Goal: Transaction & Acquisition: Purchase product/service

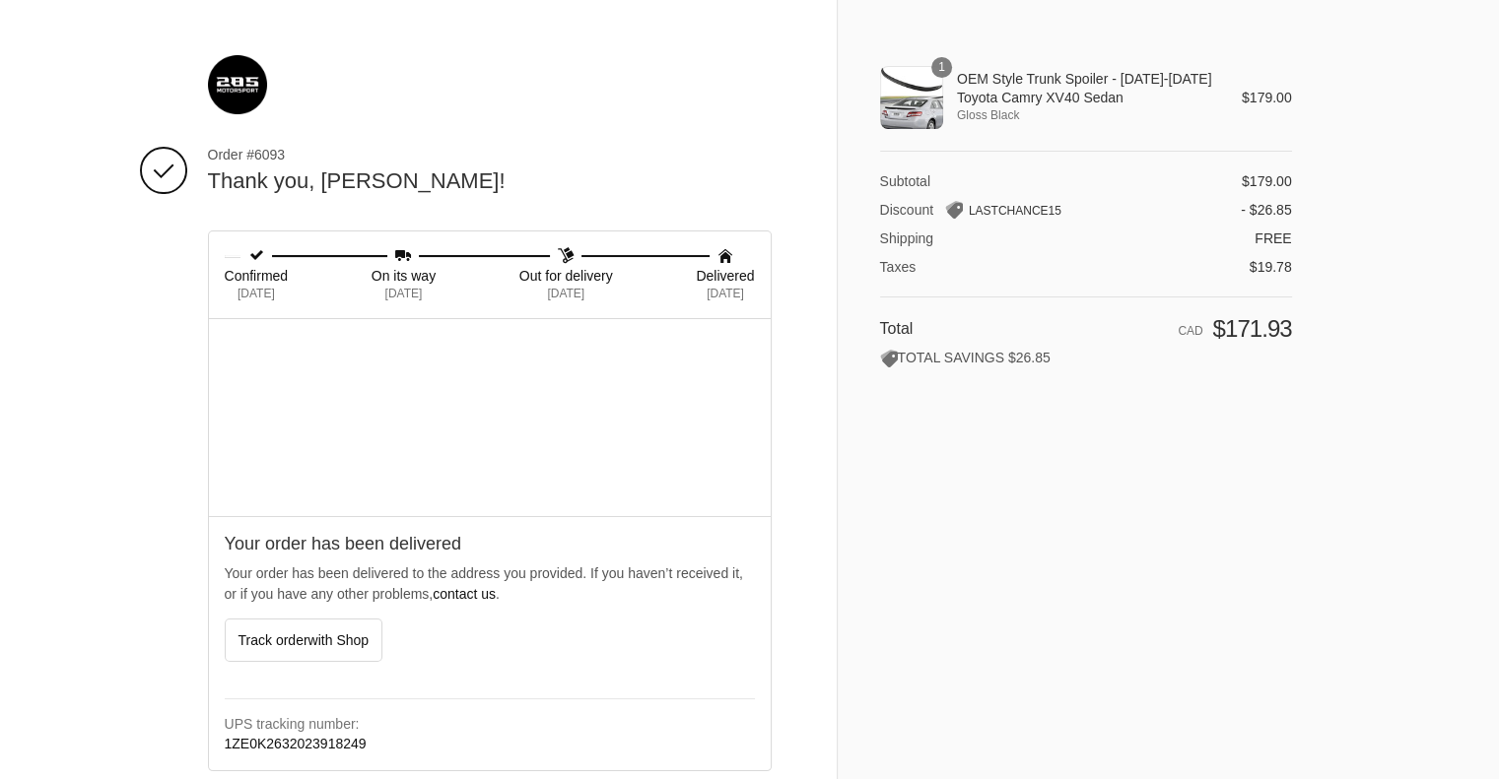
click at [241, 83] on img at bounding box center [237, 84] width 59 height 59
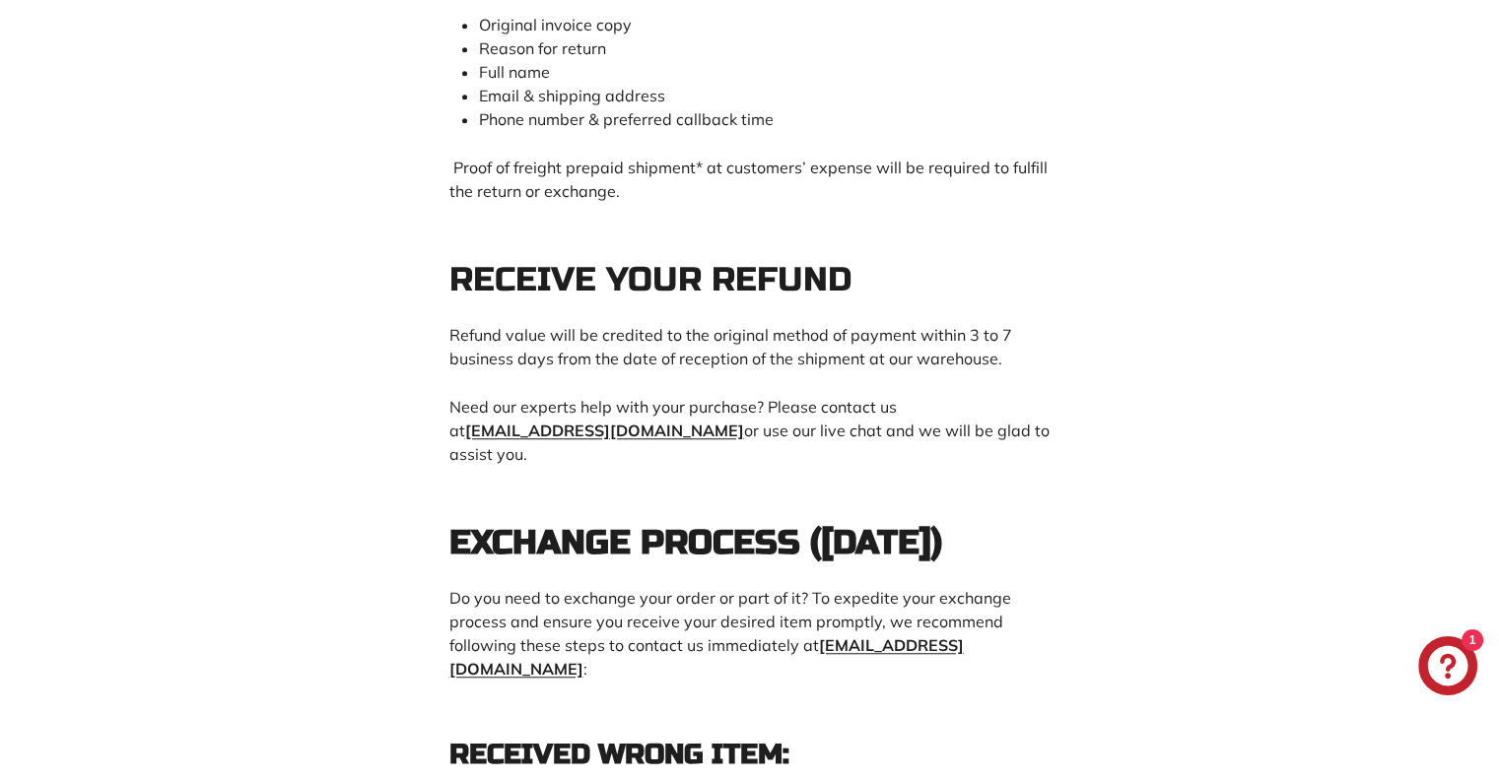
scroll to position [1379, 0]
click at [300, 471] on main "Refund policy 30-DAY RETURN POLICY Your satisfaction is important to us. That i…" at bounding box center [749, 317] width 1499 height 2861
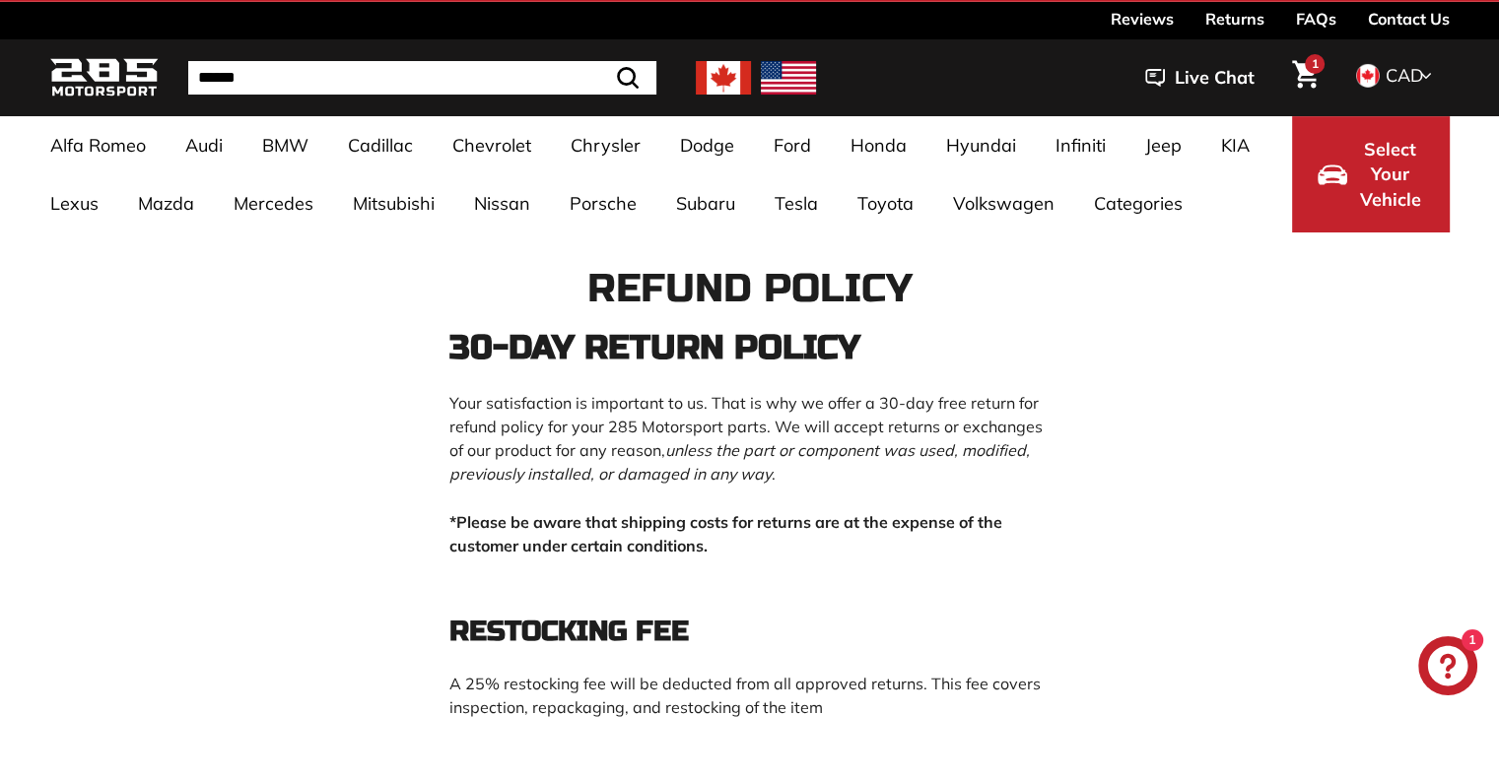
scroll to position [0, 0]
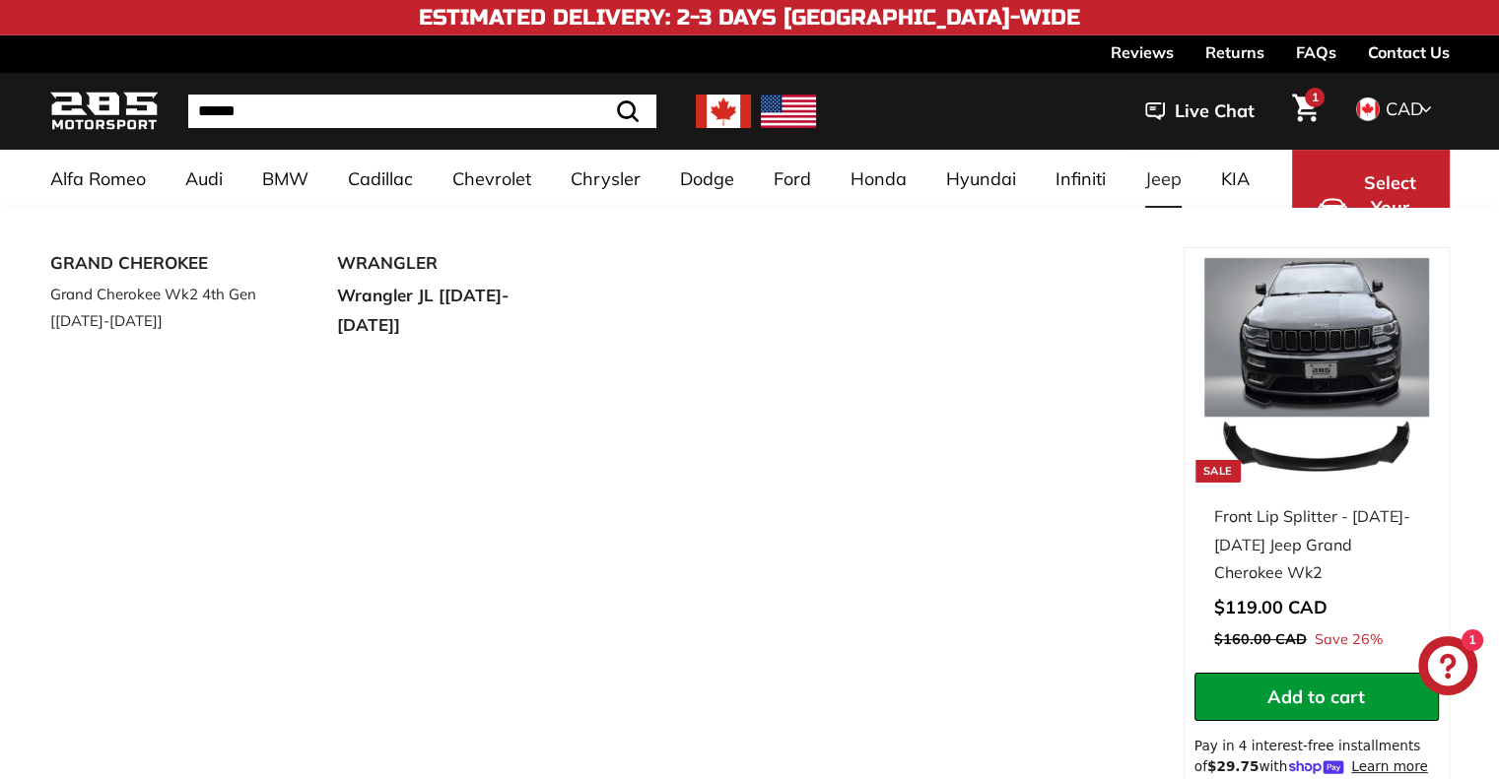
click at [996, 425] on div "GRAND CHEROKEE Grand Cherokee Wk2 4th Gen [2011-2020] WRANGLER Wrangler JL [201…" at bounding box center [616, 544] width 1133 height 594
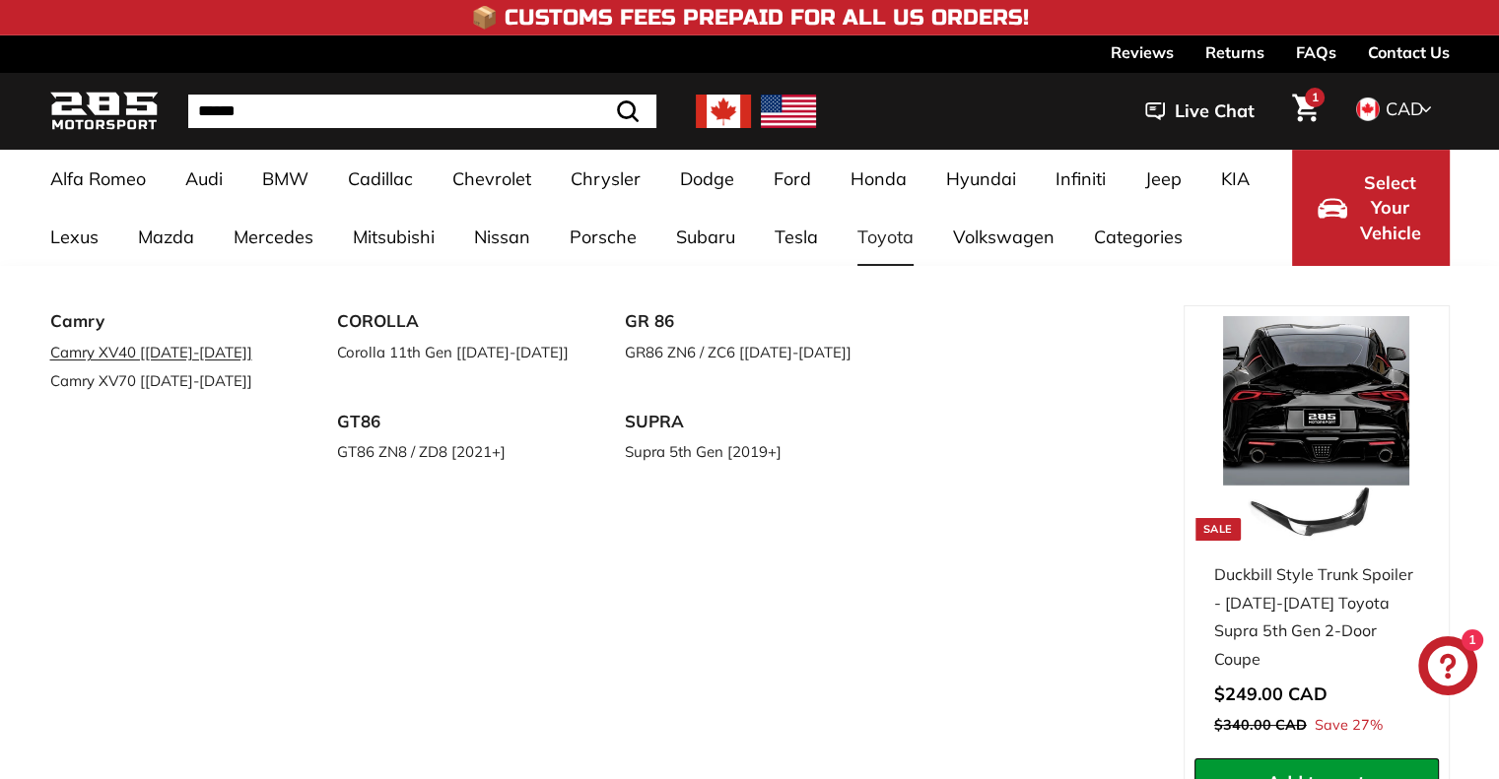
click at [136, 342] on link "Camry XV40 [[DATE]-[DATE]]" at bounding box center [166, 352] width 233 height 29
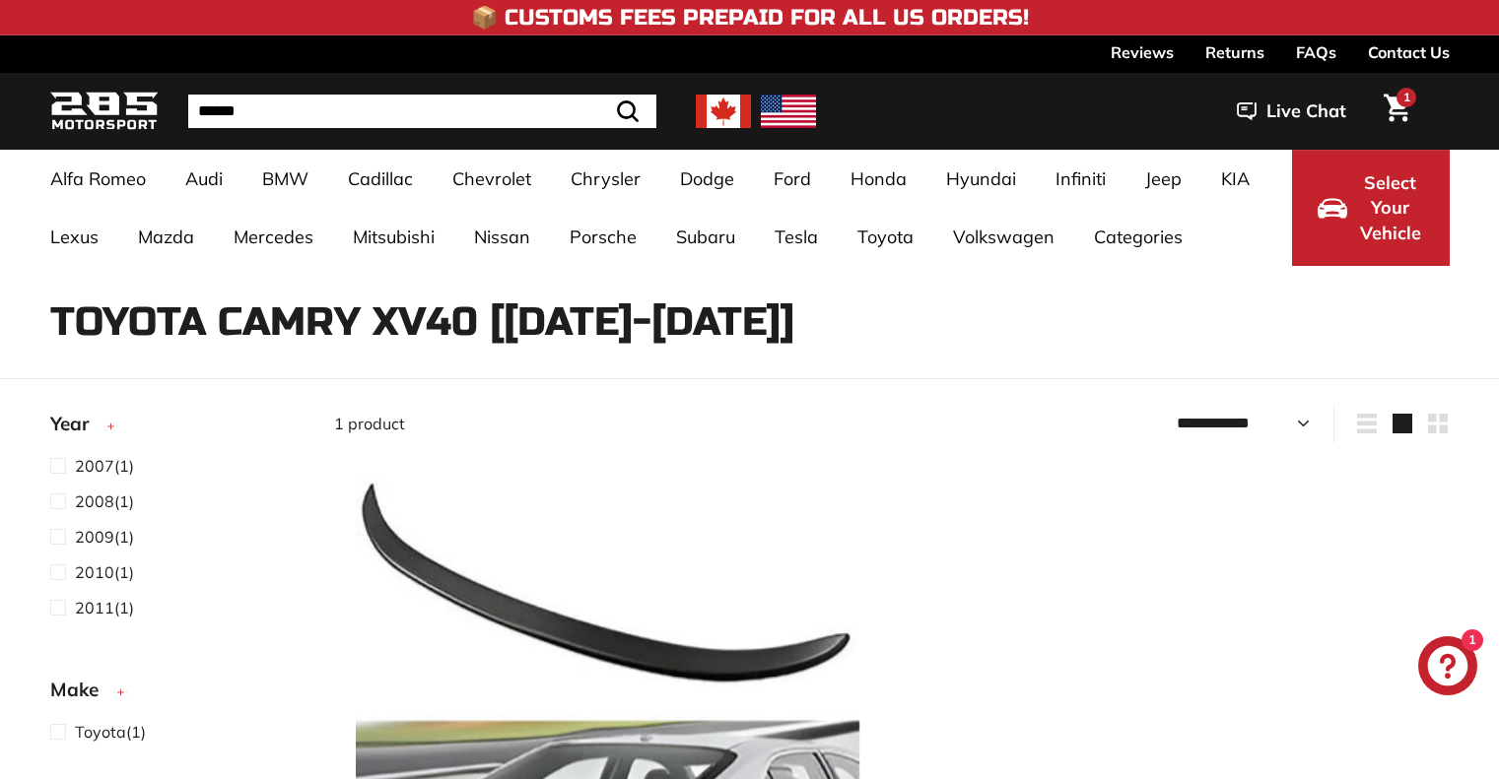
select select "**********"
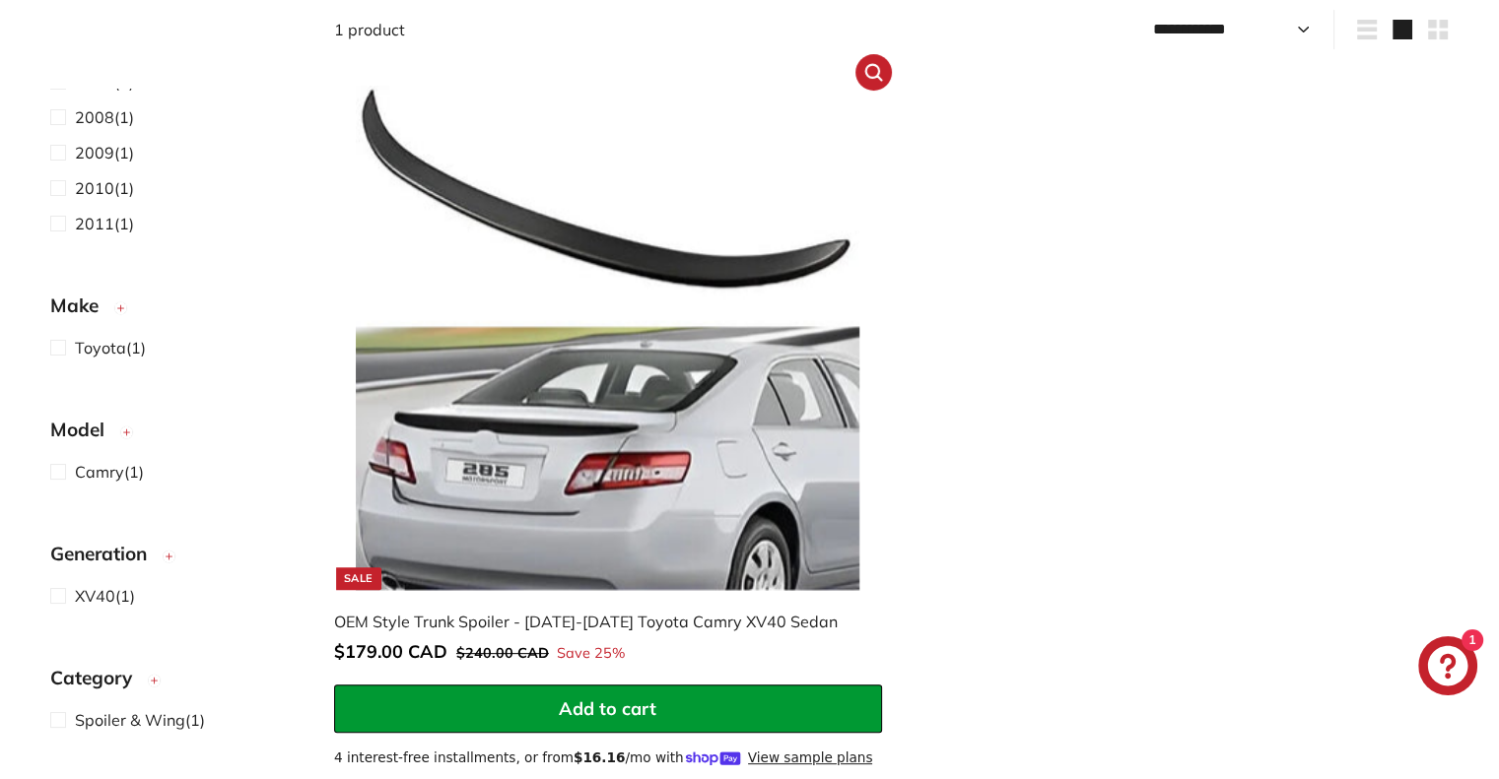
scroll to position [99, 0]
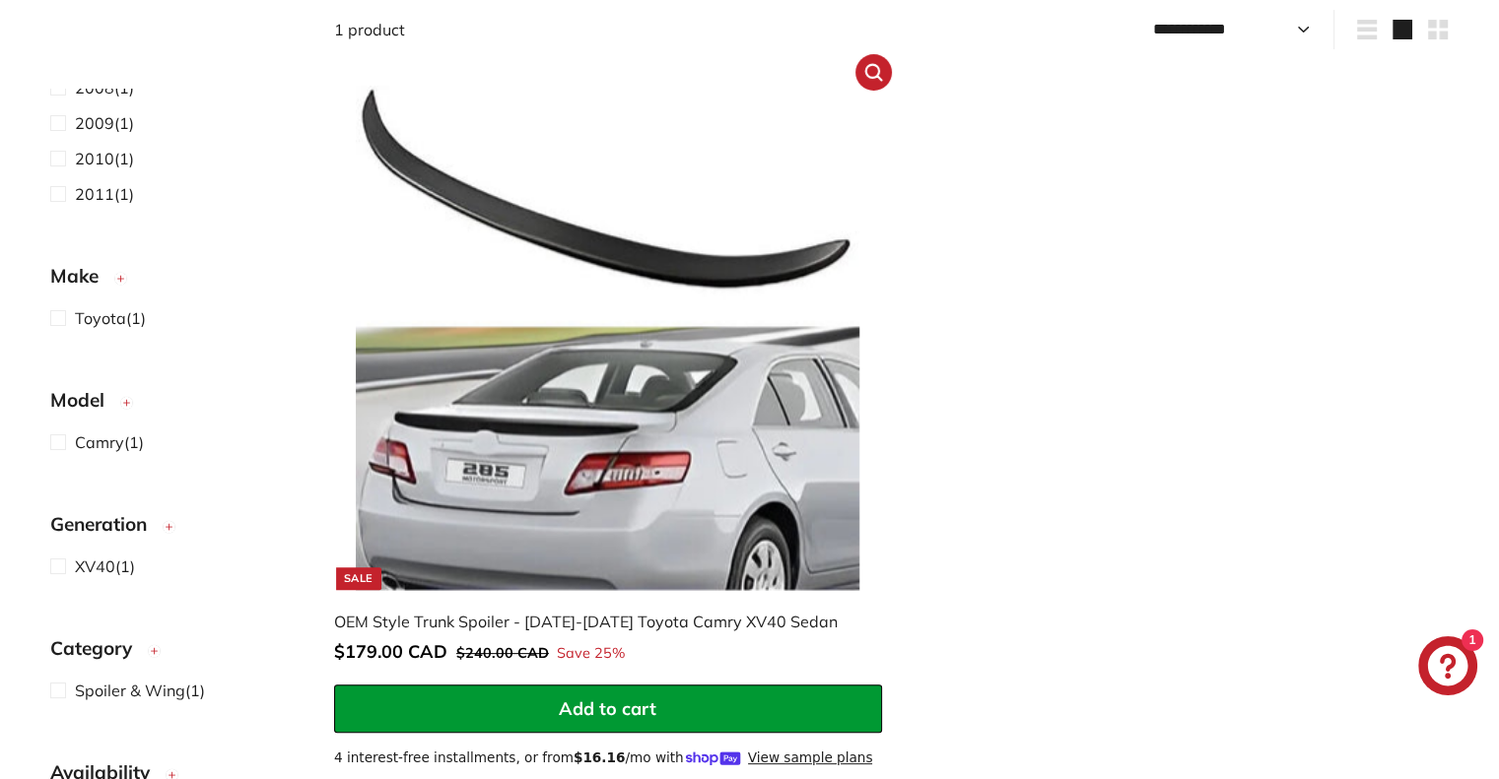
click at [574, 611] on div "OEM Style Trunk Spoiler - [DATE]-[DATE] Toyota Camry XV40 Sedan" at bounding box center [598, 622] width 528 height 24
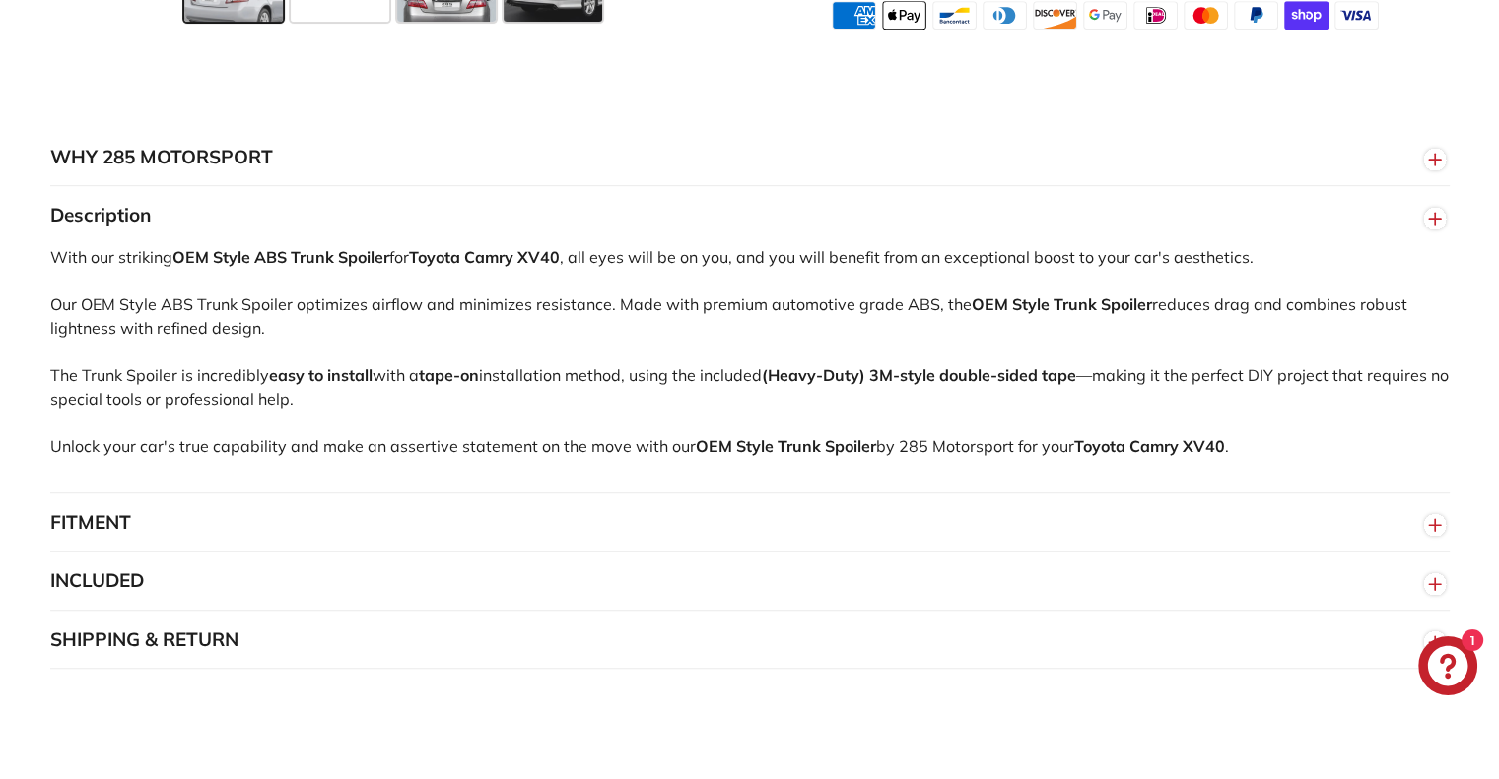
scroll to position [1182, 0]
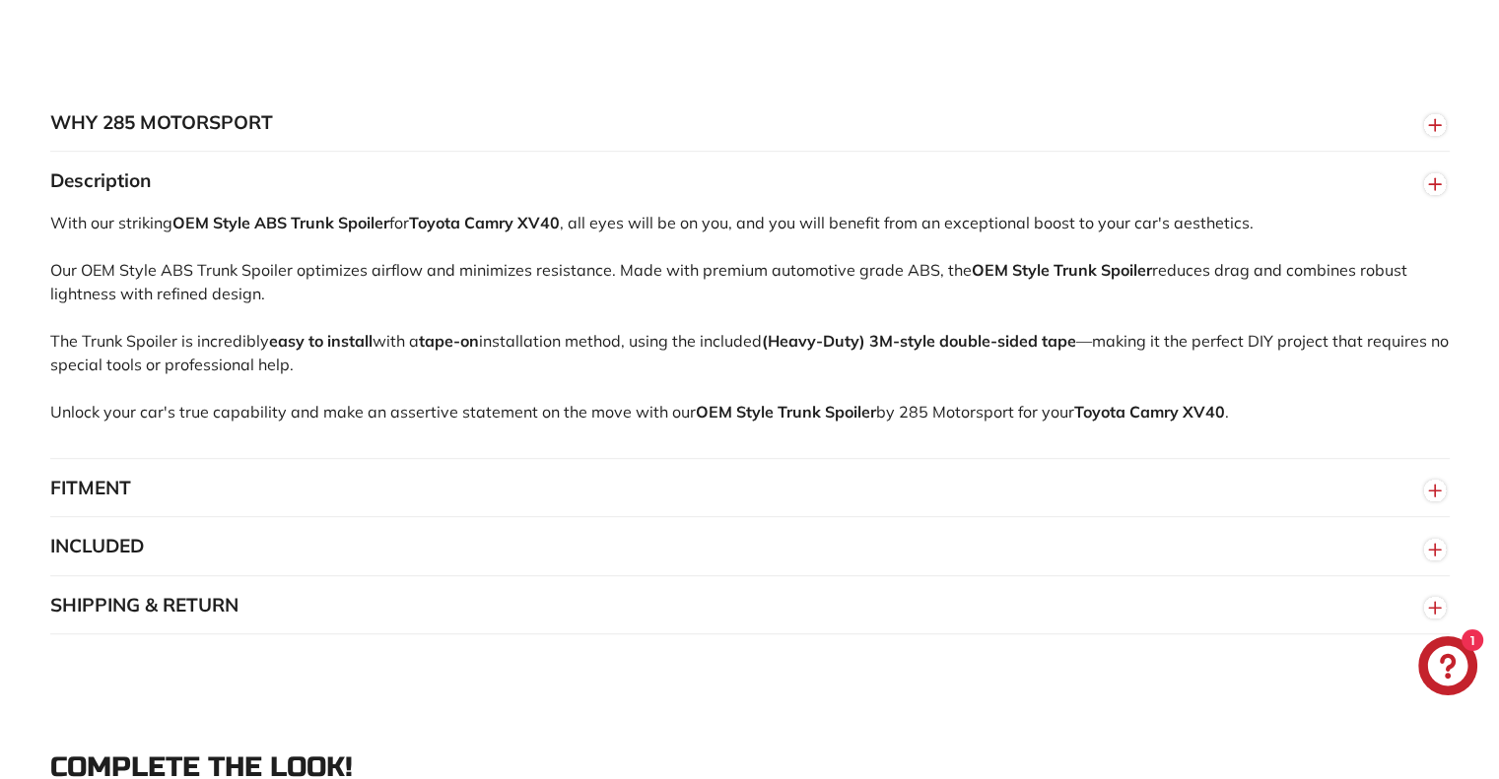
click at [470, 492] on button "FITMENT" at bounding box center [749, 488] width 1399 height 59
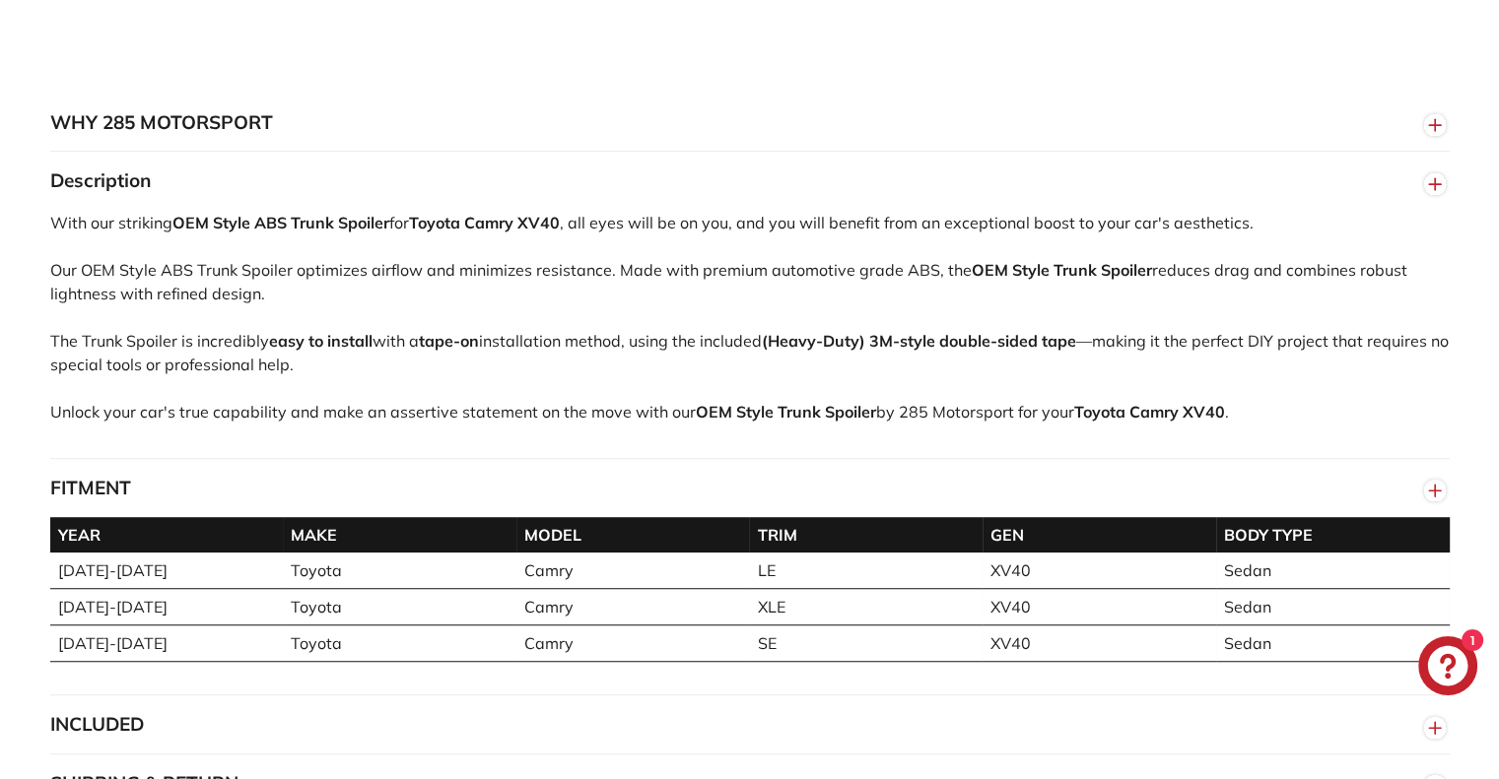
click at [470, 492] on button "FITMENT" at bounding box center [749, 488] width 1399 height 59
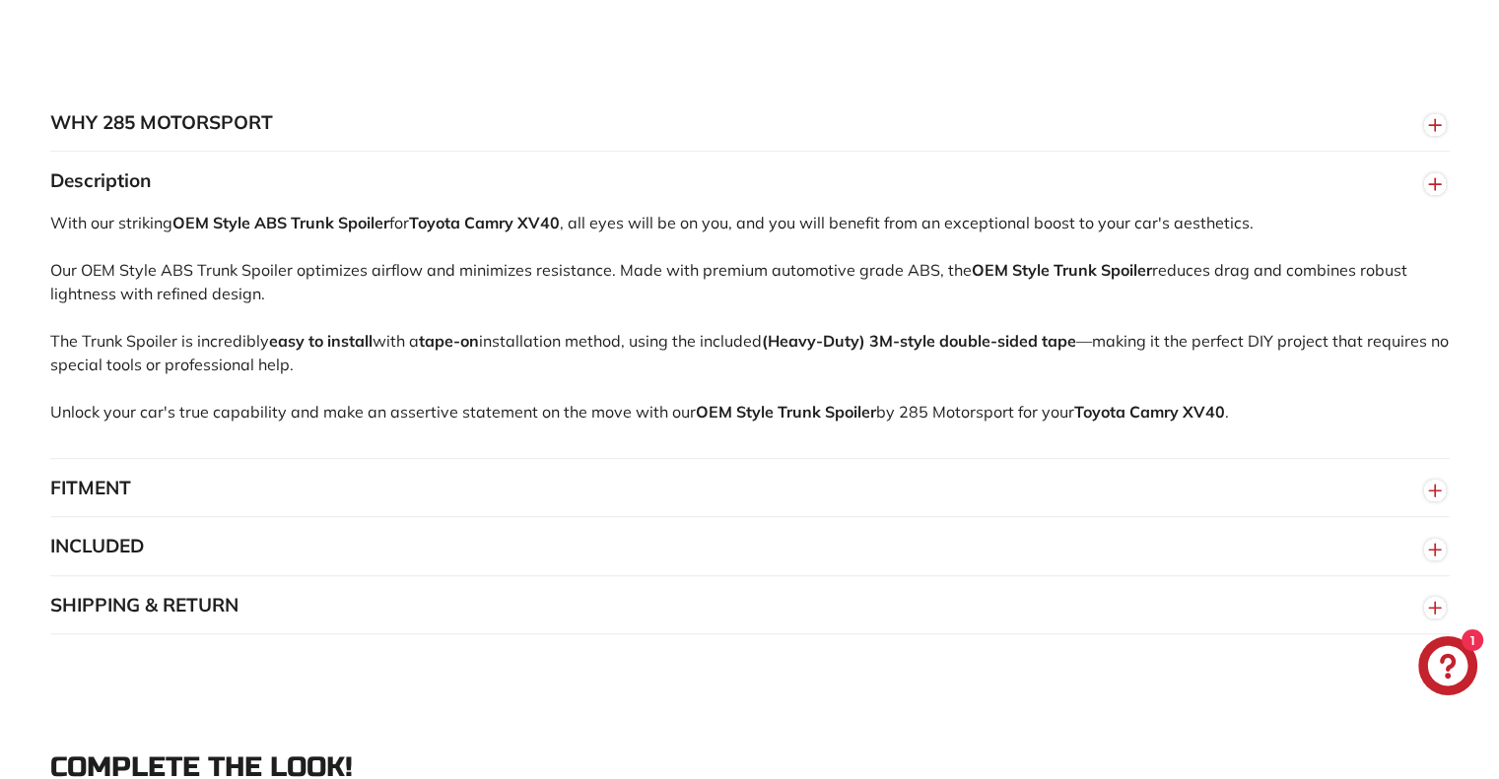
click at [390, 551] on button "INCLUDED" at bounding box center [749, 546] width 1399 height 59
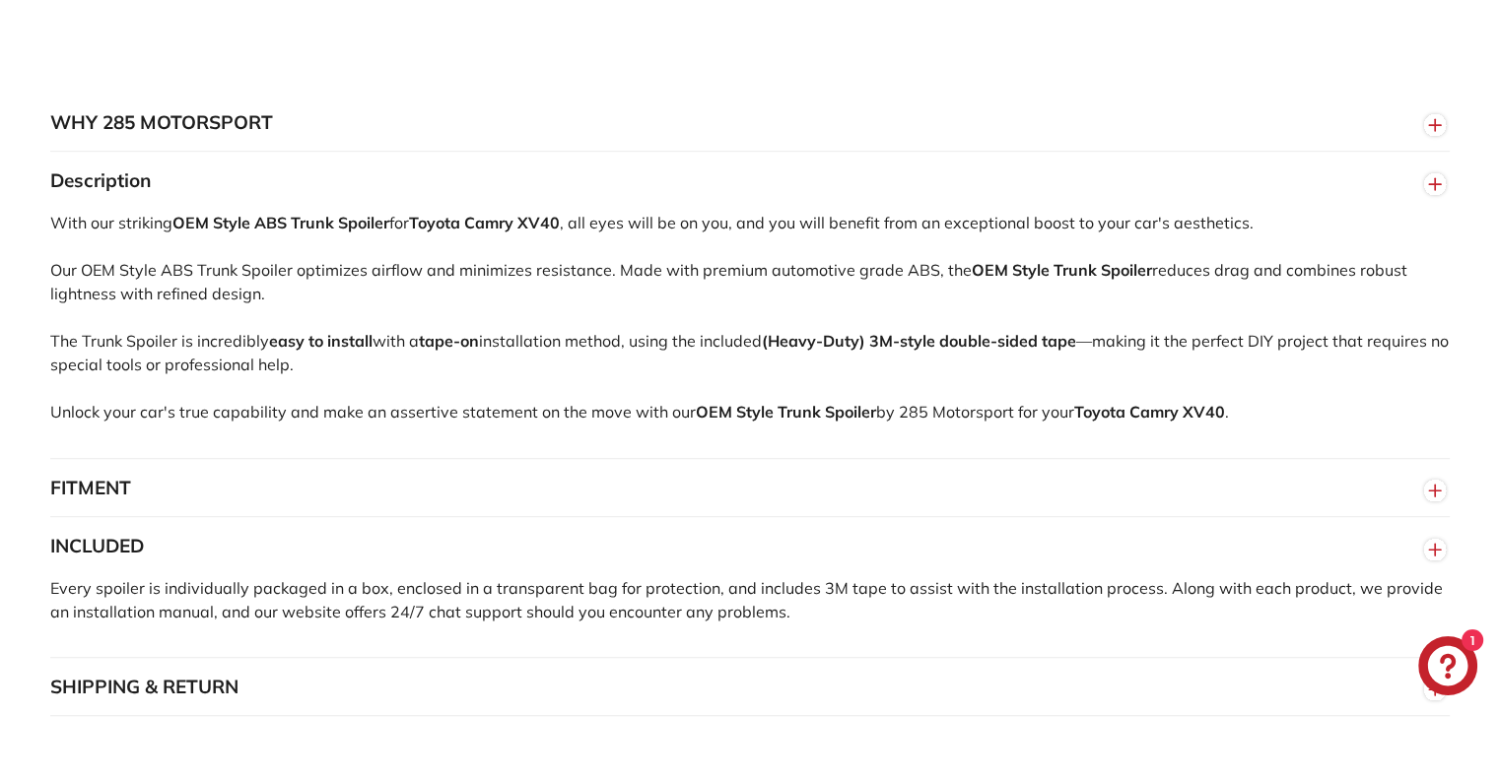
click at [386, 545] on button "INCLUDED" at bounding box center [749, 546] width 1399 height 59
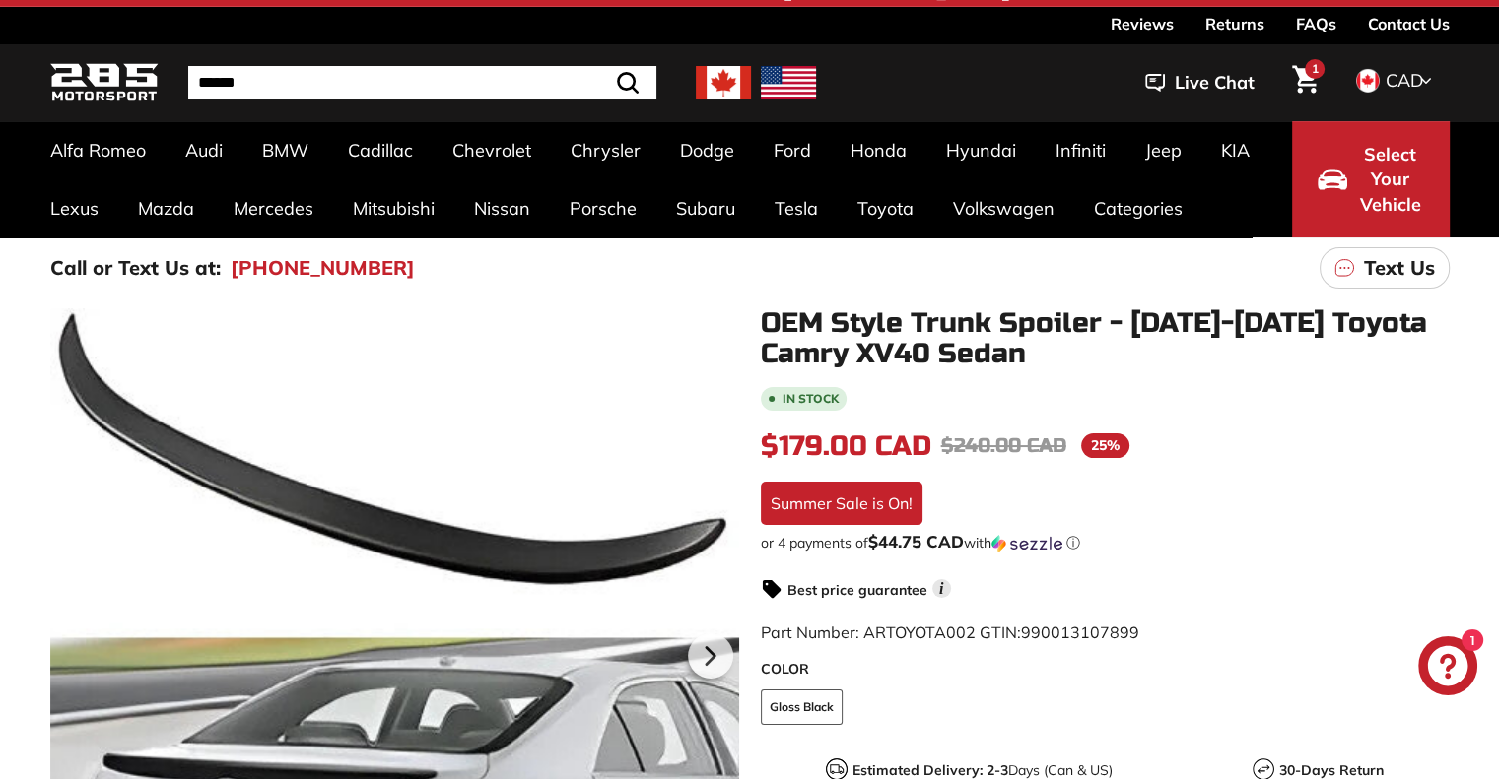
scroll to position [0, 0]
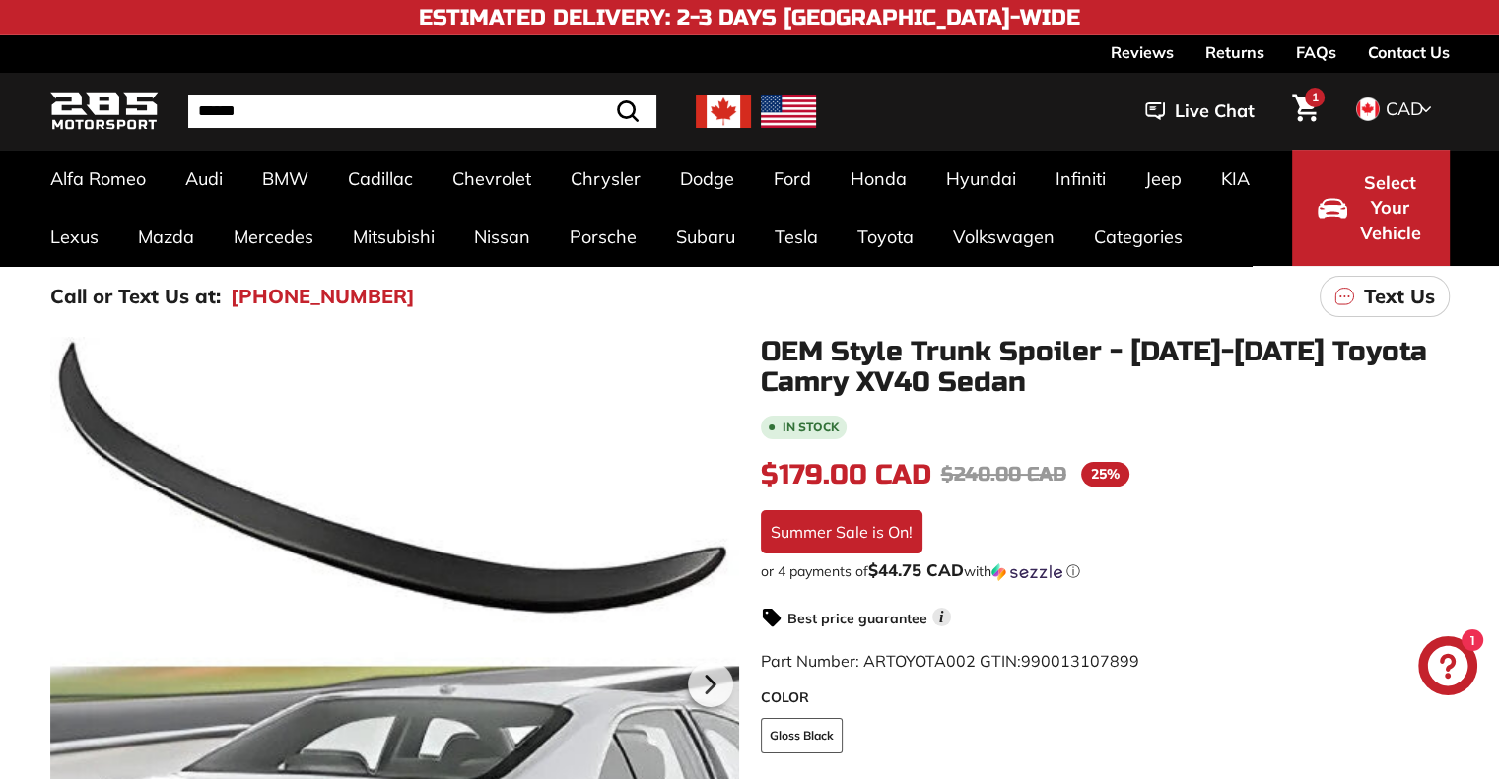
click at [1219, 112] on span "Live Chat" at bounding box center [1214, 112] width 80 height 26
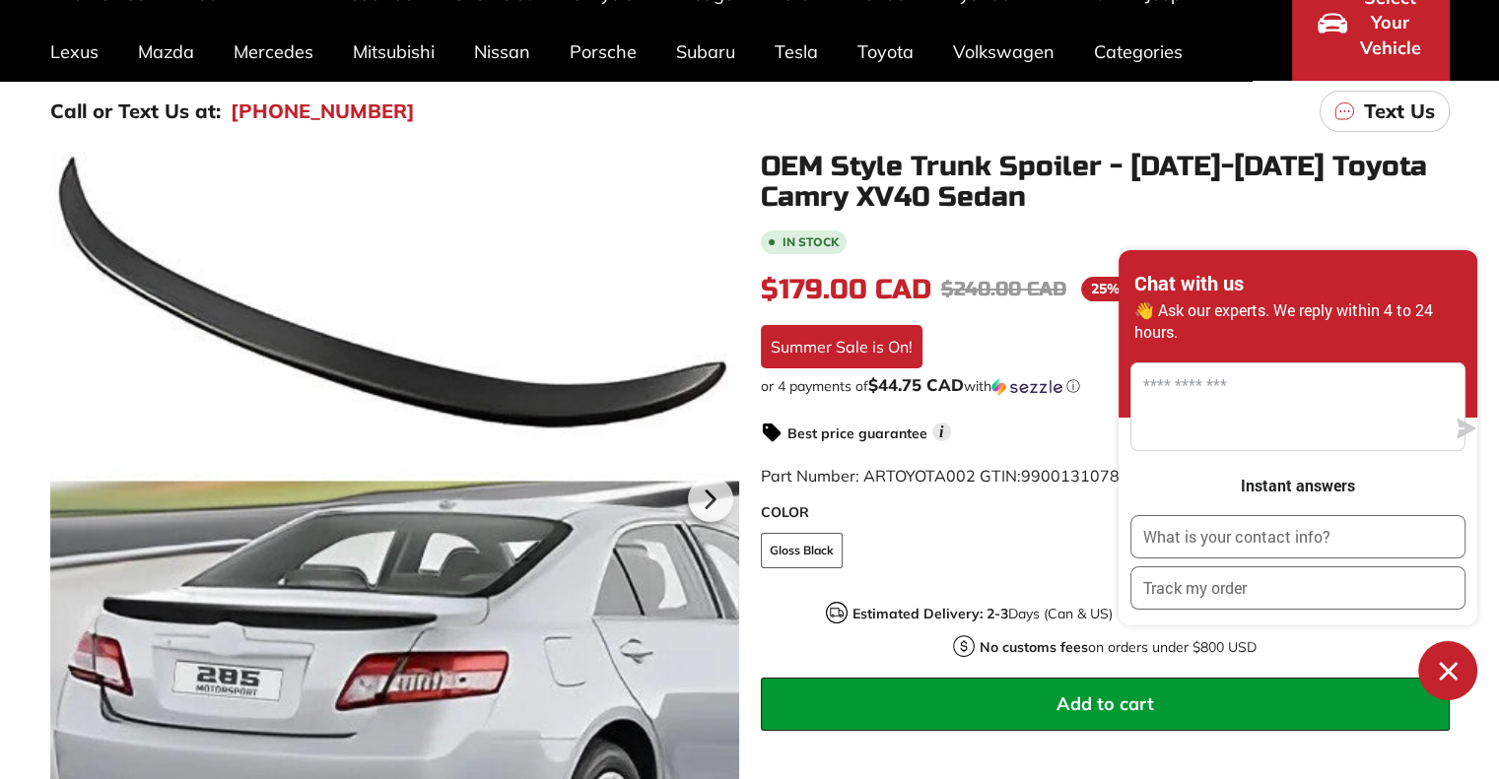
scroll to position [197, 0]
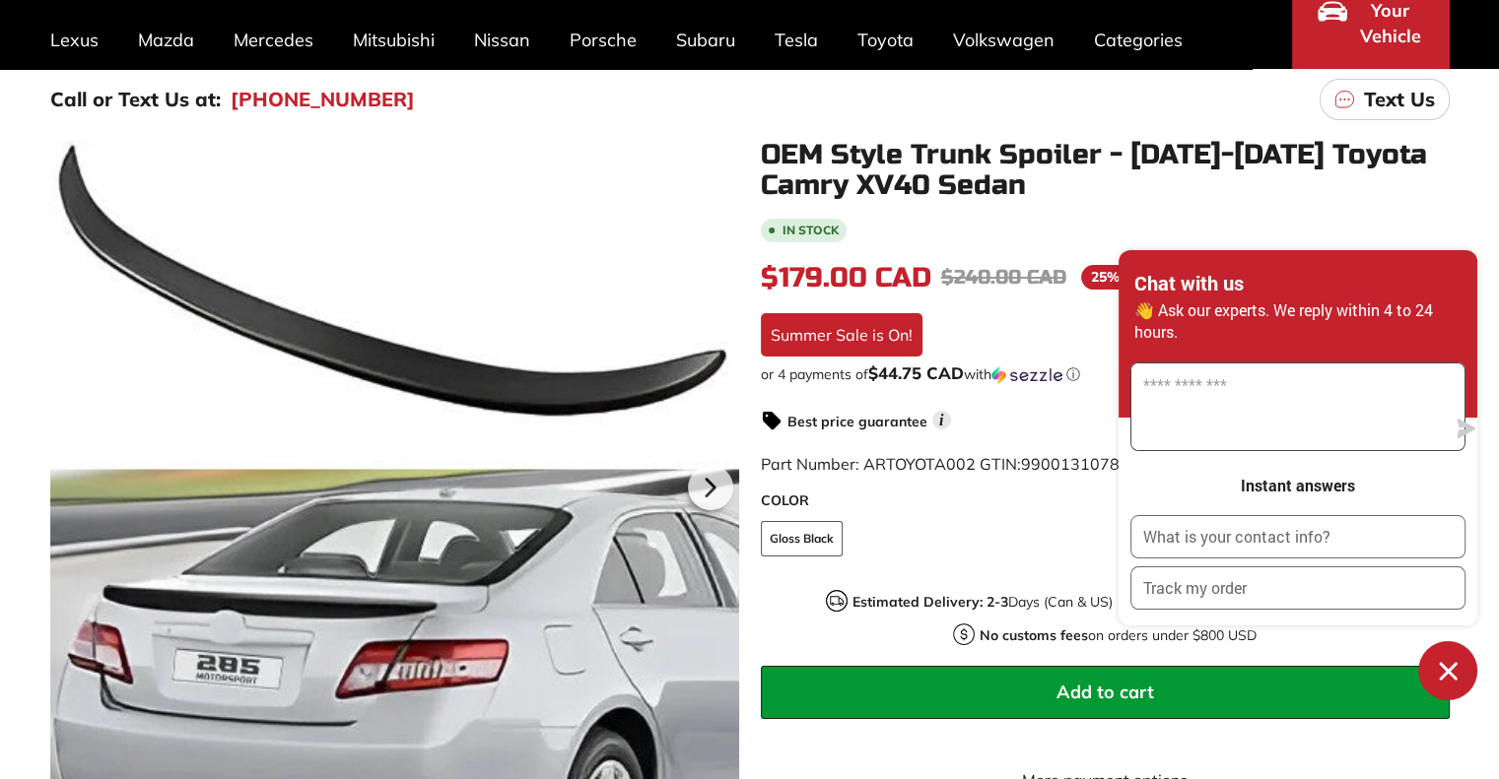
drag, startPoint x: 1200, startPoint y: 430, endPoint x: 1512, endPoint y: -113, distance: 626.3
